Goal: Task Accomplishment & Management: Use online tool/utility

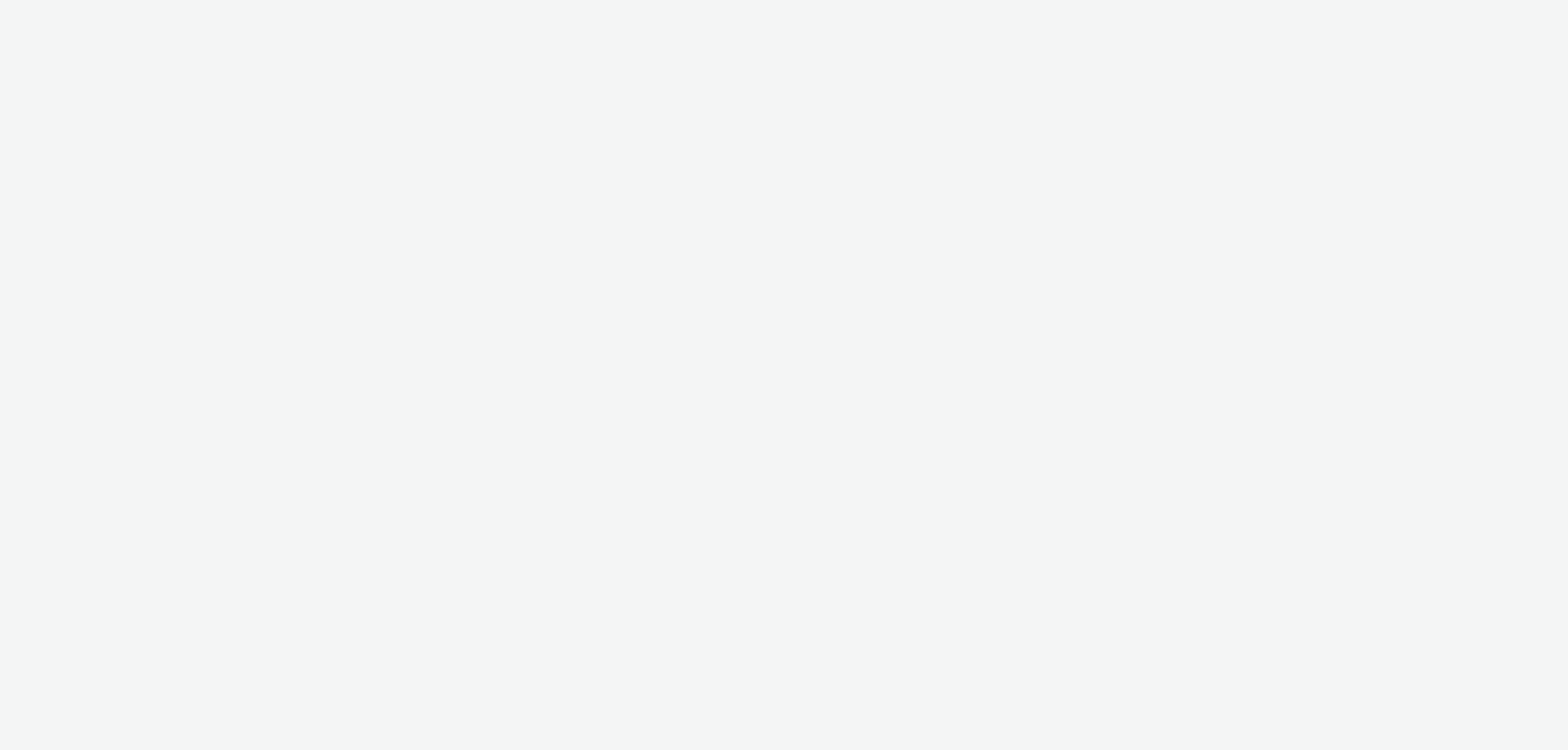
select select "47c37c18-910e-43a3-bb91-a2beb2847406"
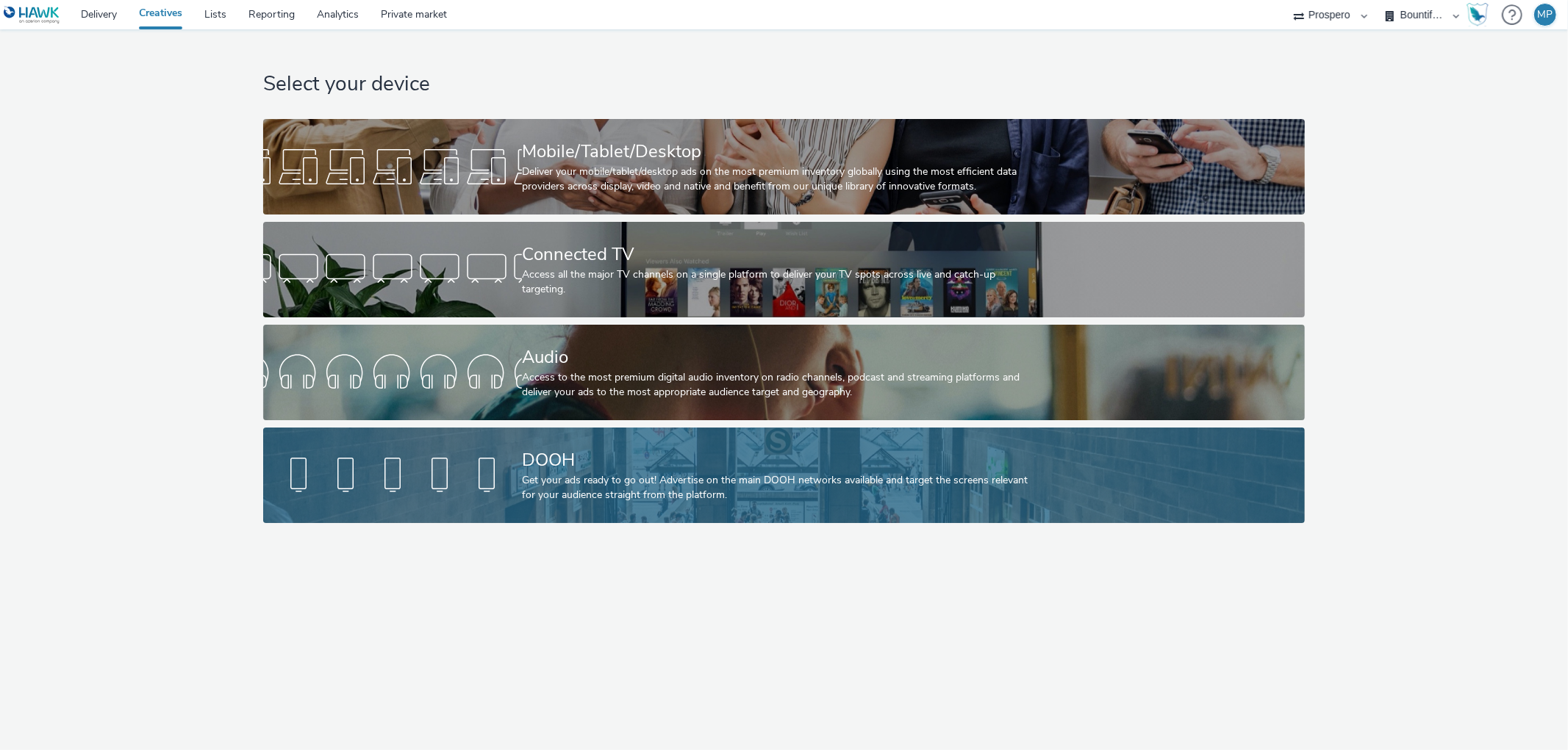
click at [489, 472] on div at bounding box center [392, 475] width 259 height 47
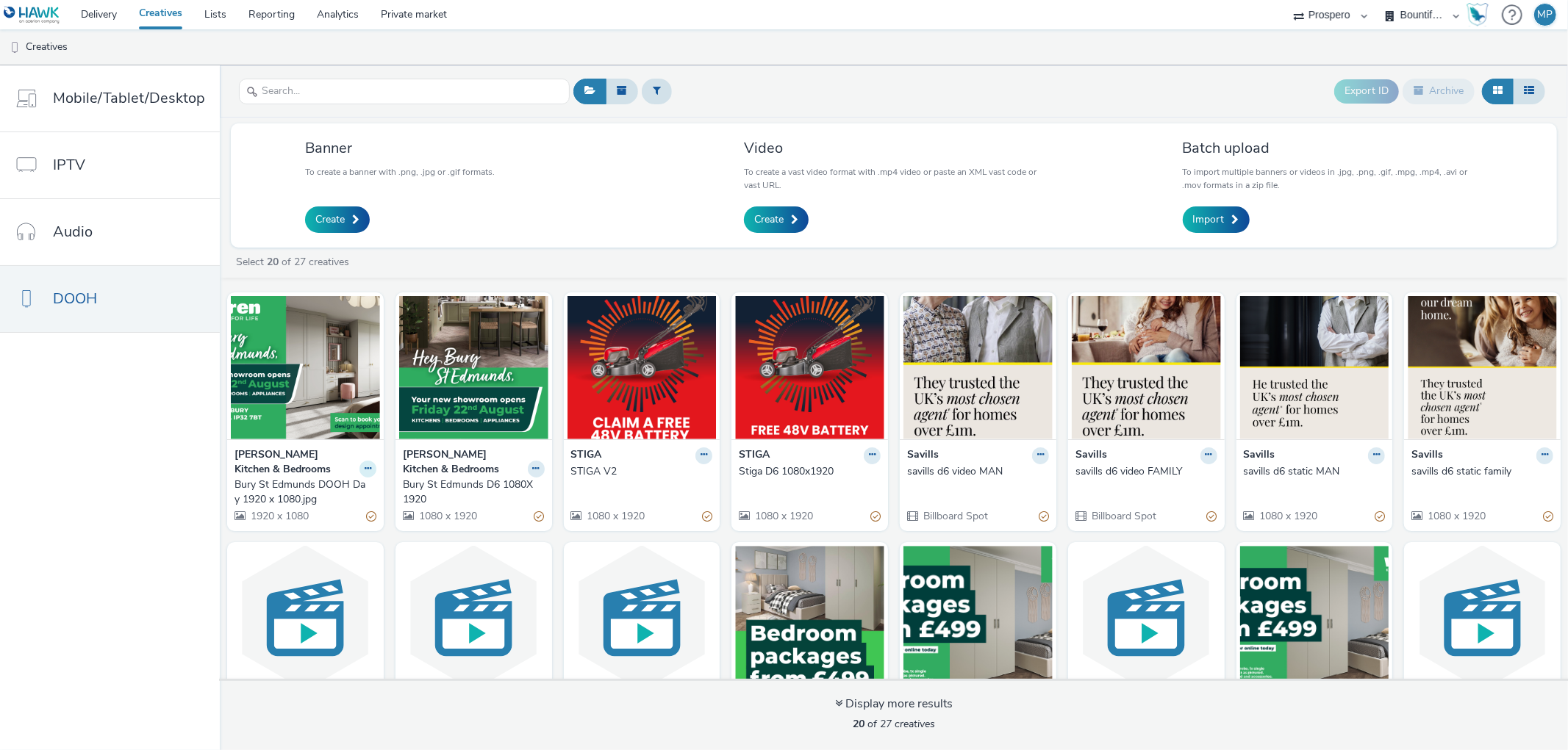
click at [365, 464] on icon at bounding box center [368, 468] width 7 height 9
click at [335, 555] on link "Copy ID" at bounding box center [321, 553] width 110 height 29
click at [360, 472] on button at bounding box center [368, 469] width 17 height 17
click at [331, 497] on link "Edit" at bounding box center [321, 494] width 110 height 29
